Goal: Task Accomplishment & Management: Use online tool/utility

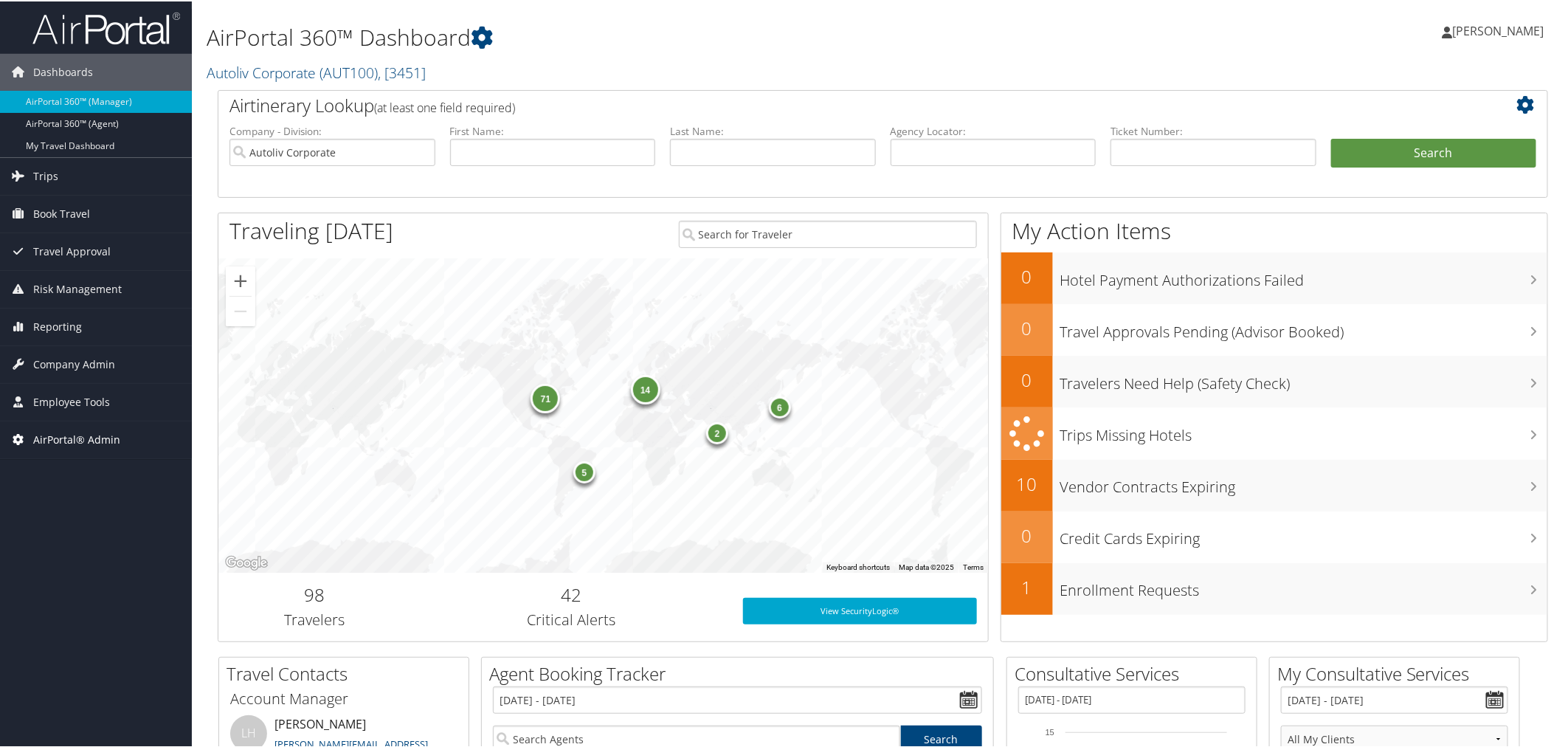
click at [101, 433] on span "AirPortal® Admin" at bounding box center [76, 439] width 87 height 37
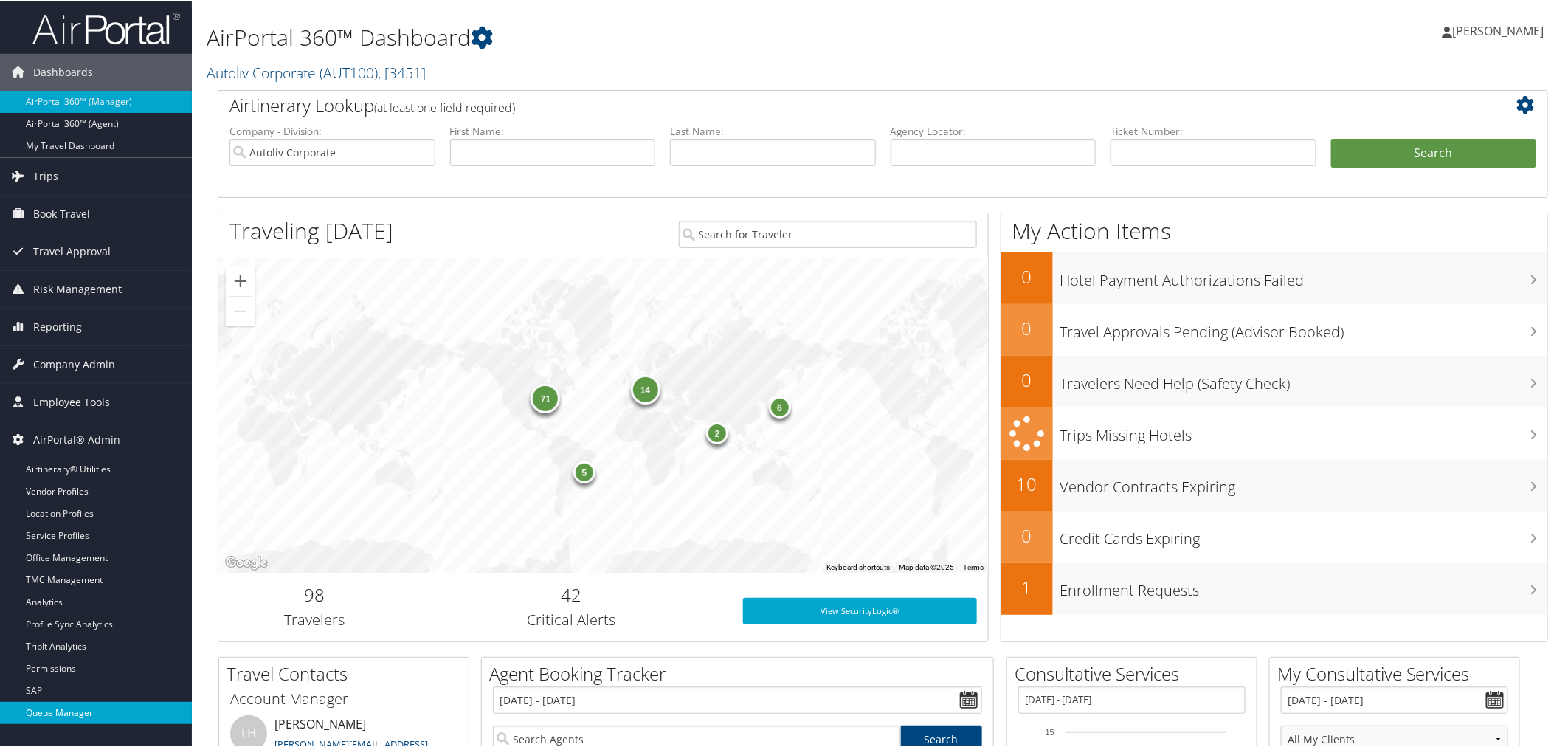
click at [62, 712] on link "Queue Manager" at bounding box center [96, 711] width 192 height 22
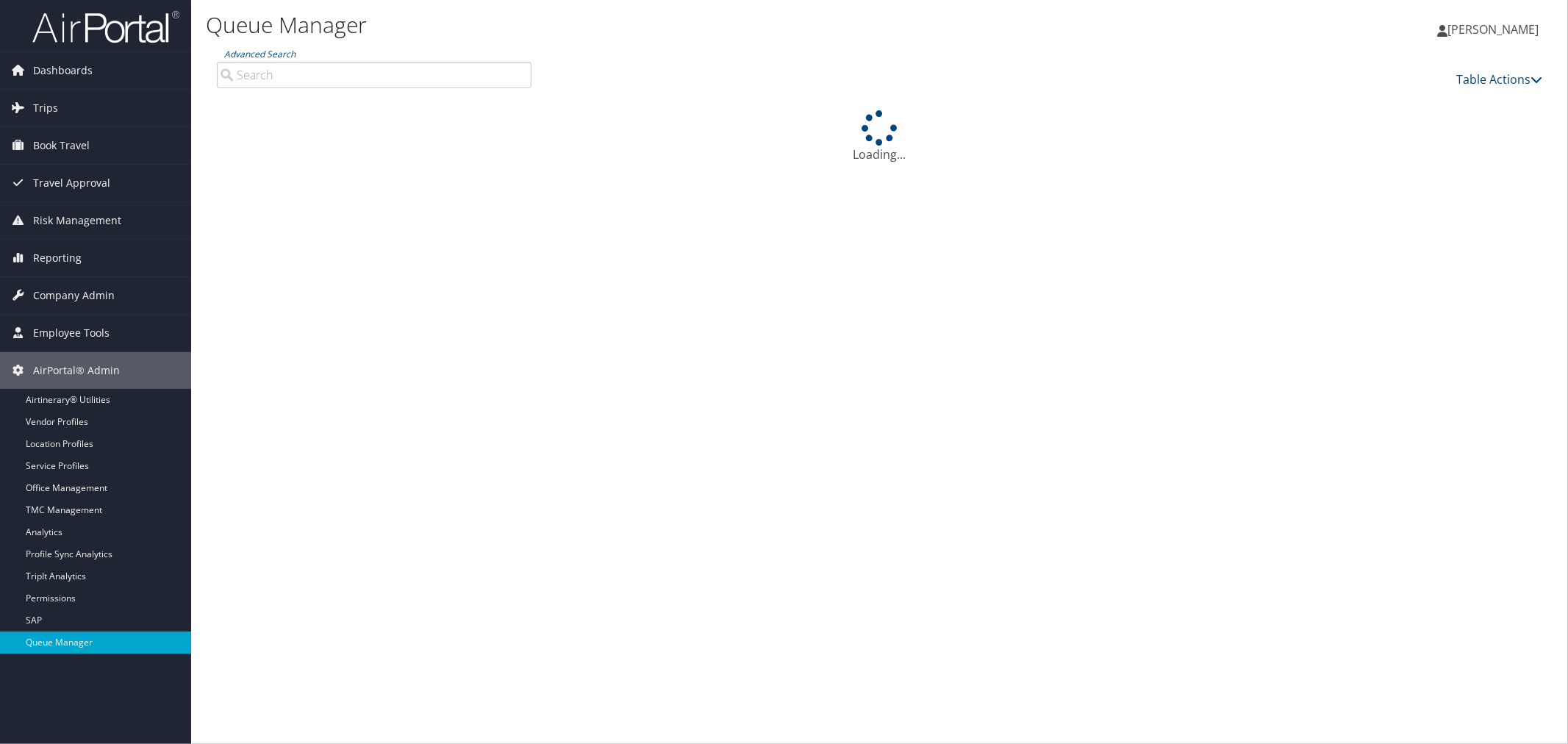
click at [323, 71] on input "Advanced Search" at bounding box center [374, 75] width 315 height 26
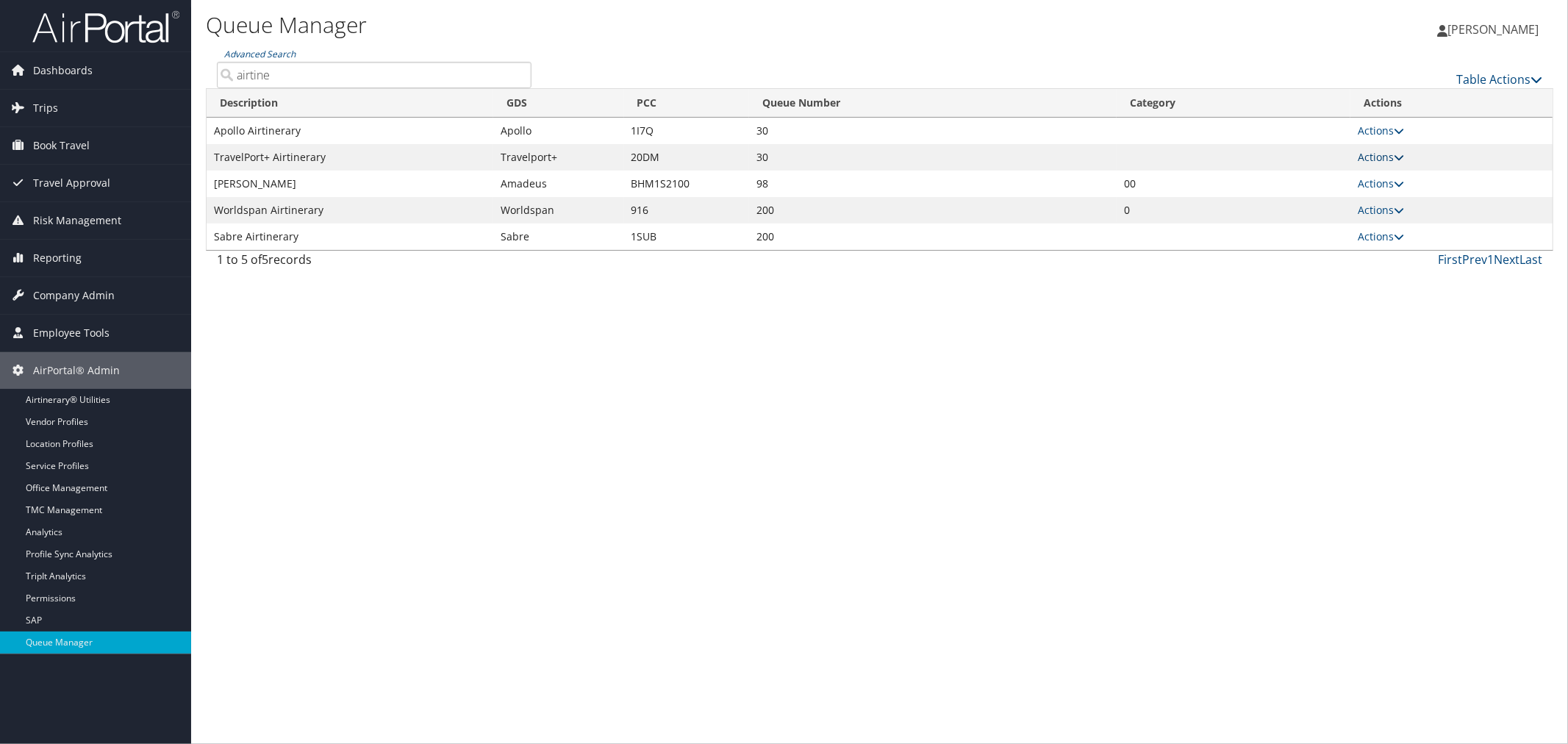
type input "airtine"
click at [1377, 155] on link "Actions" at bounding box center [1381, 156] width 47 height 14
click at [1320, 277] on link "Push To Queue" at bounding box center [1327, 279] width 151 height 25
type input "Push To Queue"
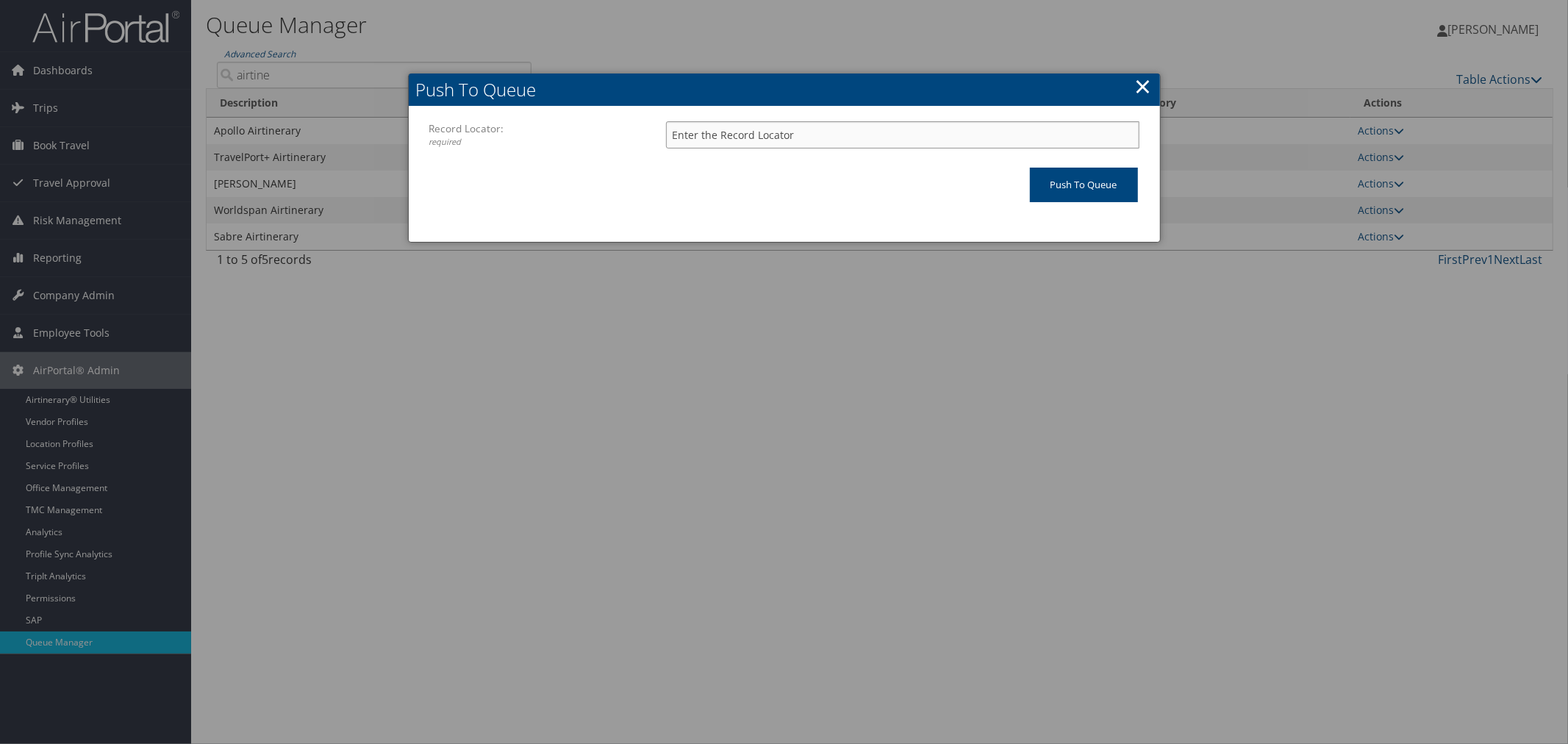
click at [812, 135] on input "Record Locator: required" at bounding box center [903, 135] width 473 height 27
paste input "DDRZNV"
type input "DDRZNV"
click at [1045, 183] on input "Push To Queue" at bounding box center [1083, 186] width 108 height 35
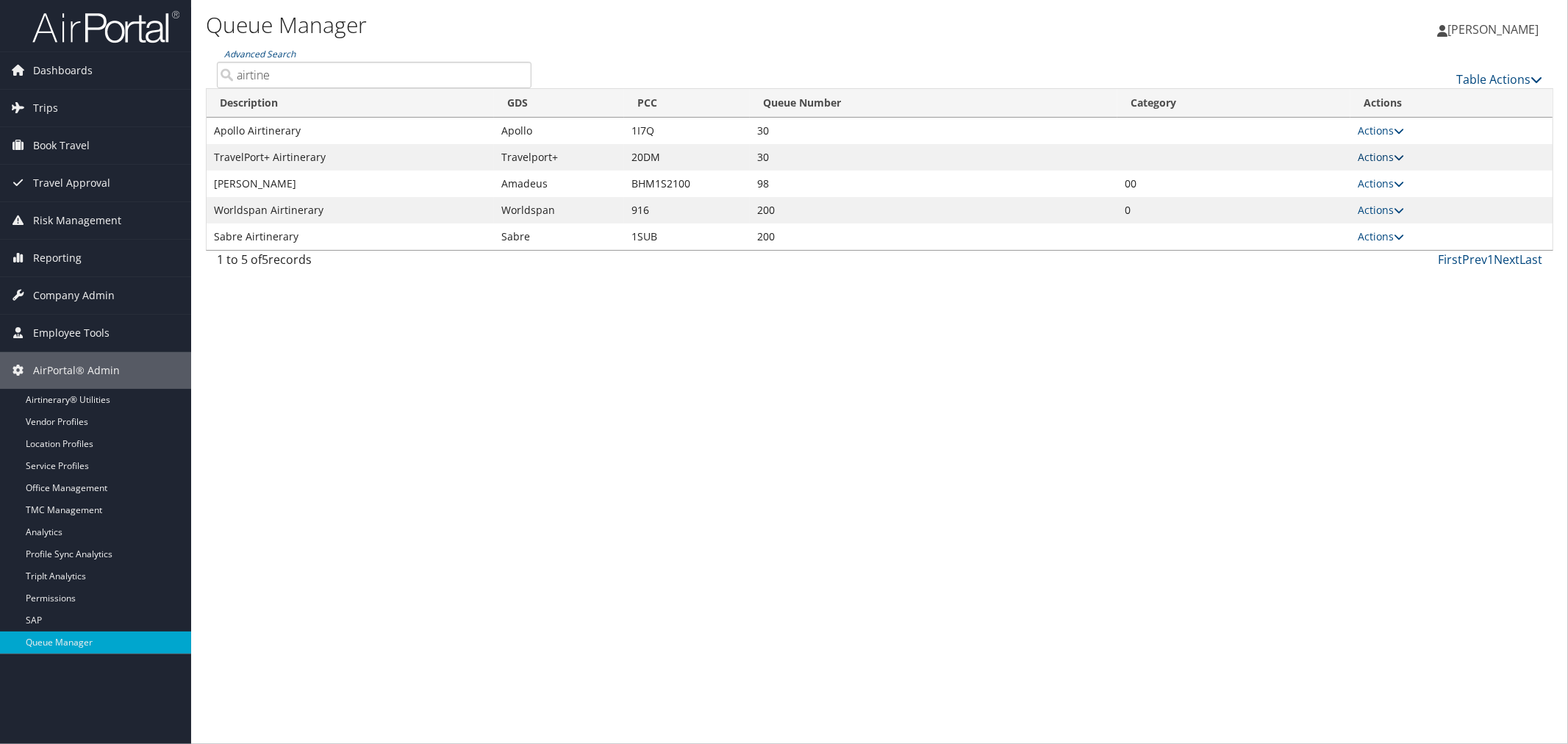
click at [1381, 154] on link "Actions" at bounding box center [1381, 156] width 47 height 14
click at [1314, 277] on link "Push To Queue" at bounding box center [1328, 279] width 151 height 25
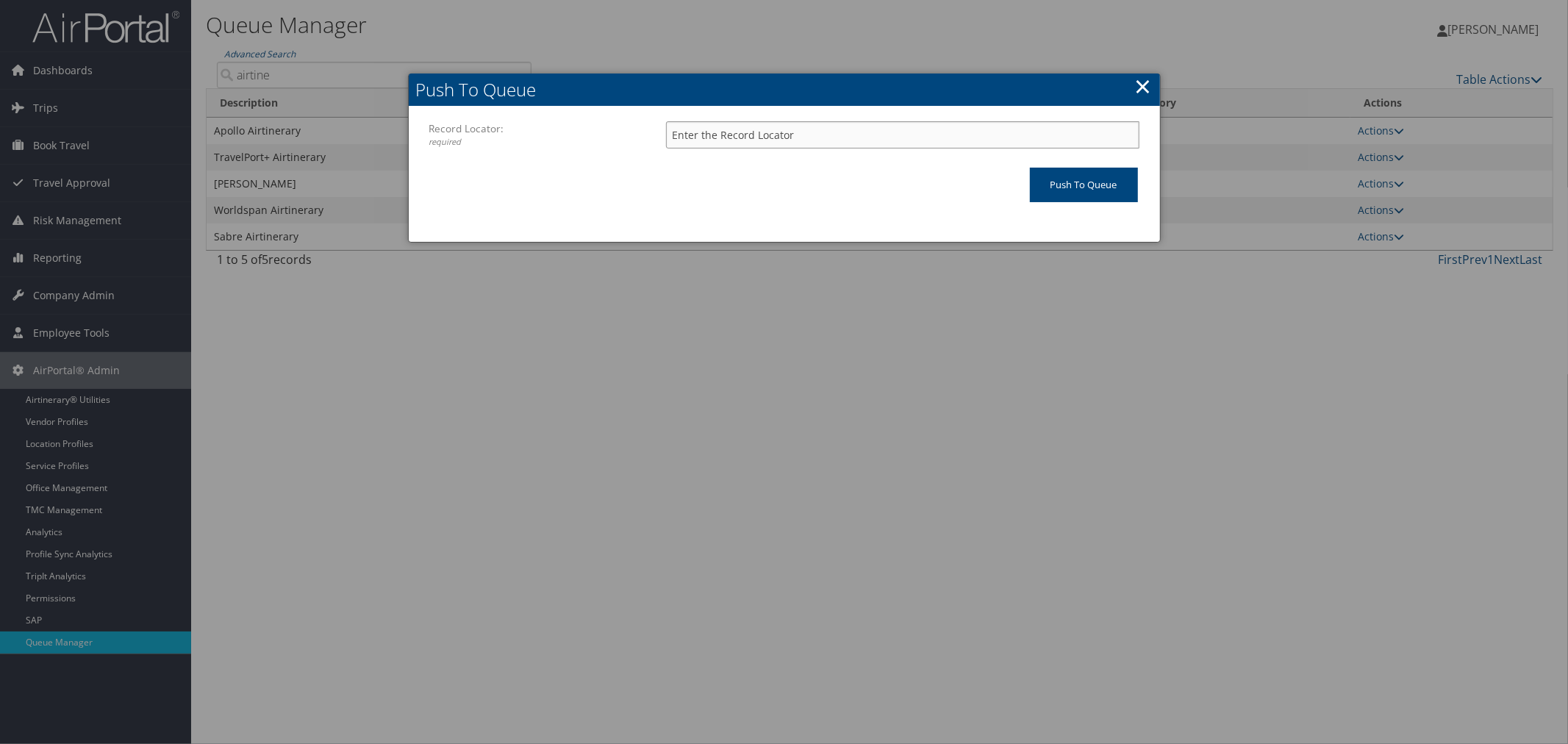
click at [948, 130] on input "Record Locator: required" at bounding box center [903, 135] width 473 height 27
paste input "DPJXX0"
type input "DPJXX0"
click at [1069, 186] on input "Push To Queue" at bounding box center [1083, 186] width 108 height 35
